Goal: Find specific page/section: Find specific page/section

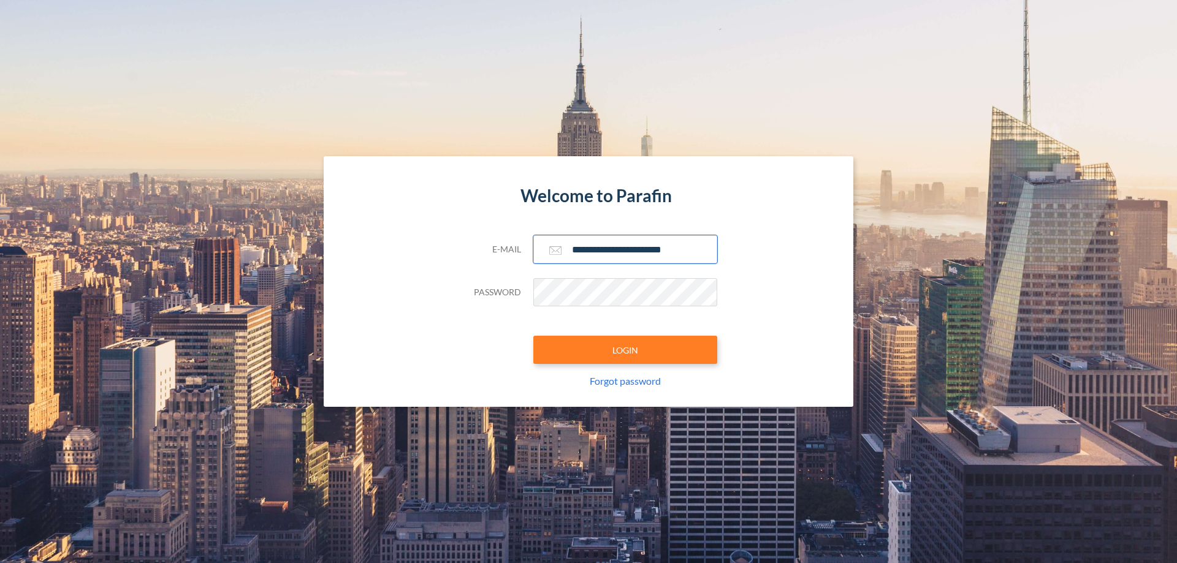
type input "**********"
click at [625, 350] on button "LOGIN" at bounding box center [625, 350] width 184 height 28
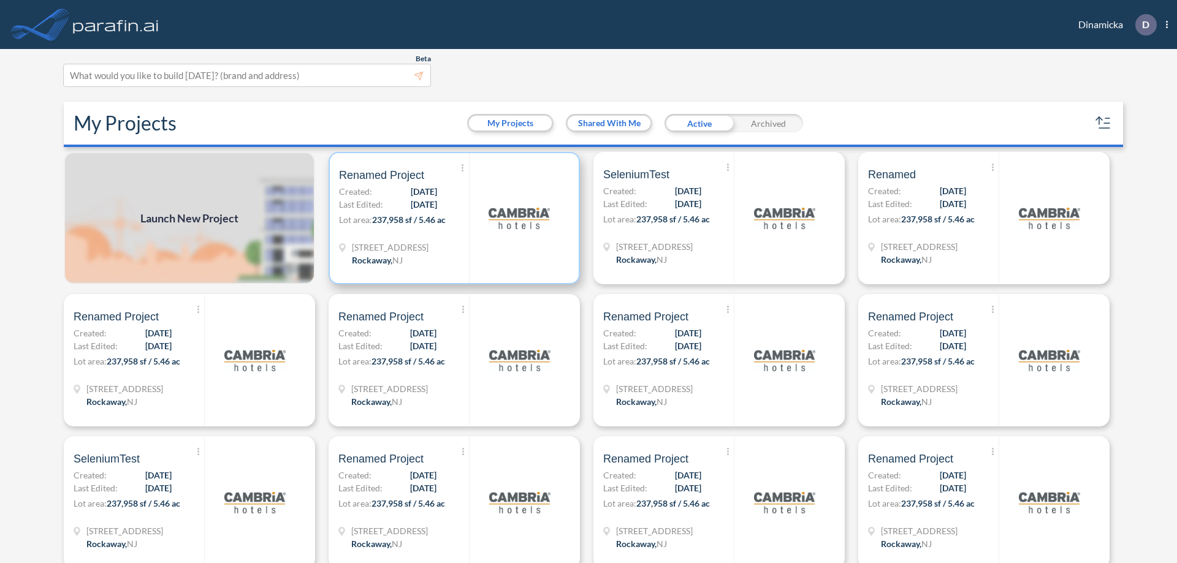
scroll to position [3, 0]
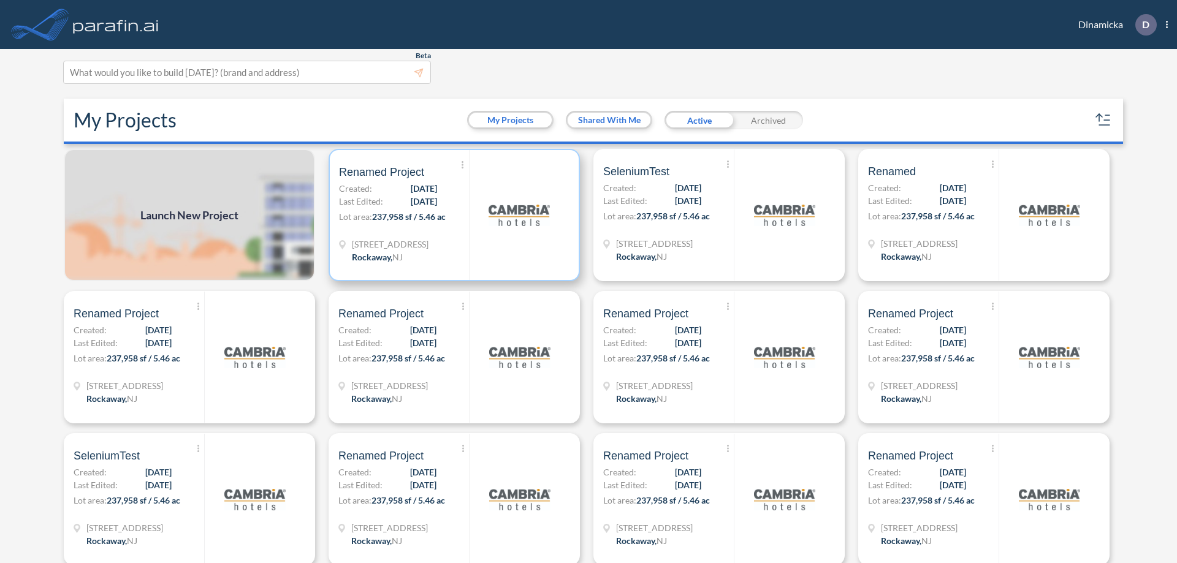
click at [452, 215] on p "Lot area: 237,958 sf / 5.46 ac" at bounding box center [404, 219] width 130 height 18
